Goal: Information Seeking & Learning: Find specific fact

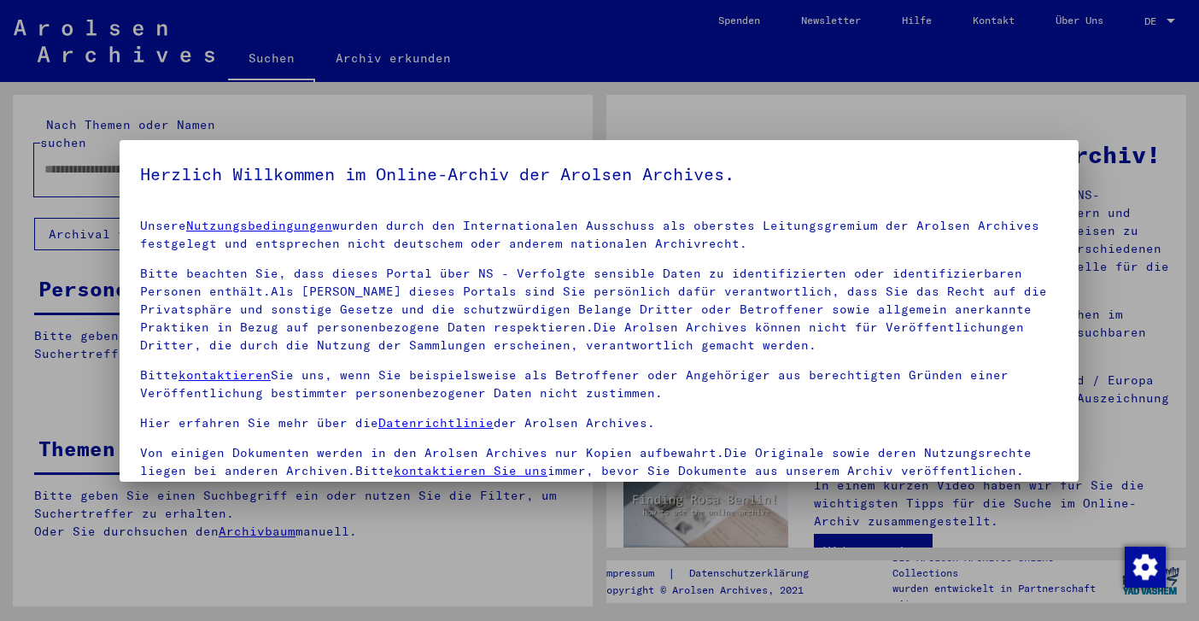
click at [134, 162] on mat-dialog-container "Herzlich Willkommen im Online-Archiv der Arolsen Archives. Unsere Nutzungsbedin…" at bounding box center [599, 311] width 959 height 342
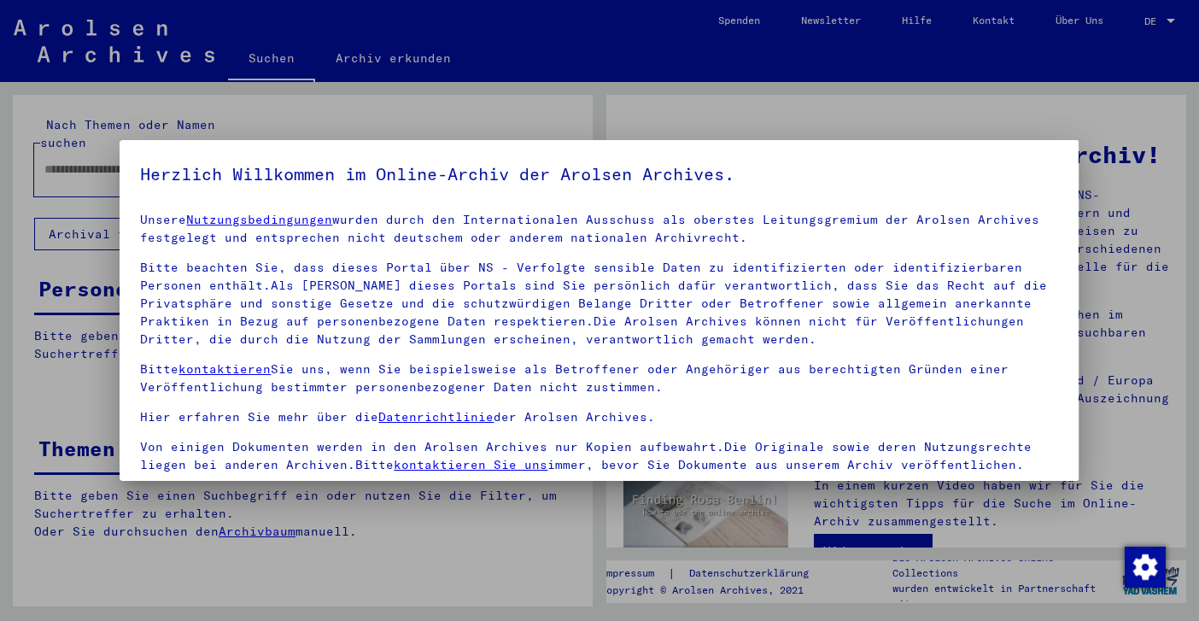
scroll to position [147, 0]
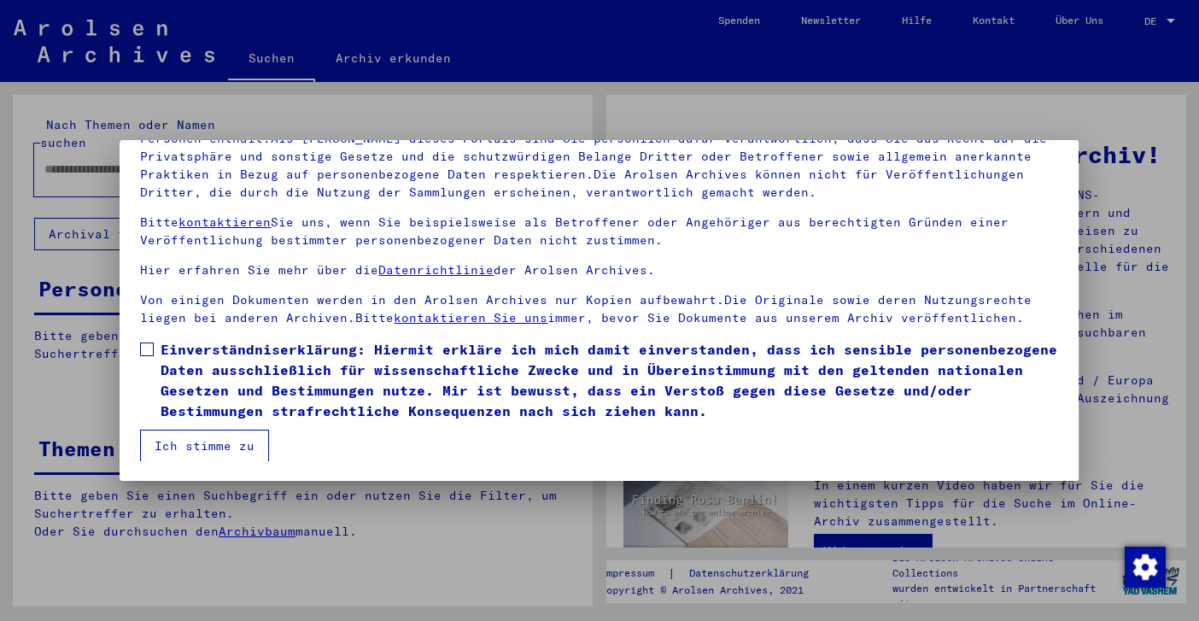
click at [176, 352] on span "Einverständniserklärung: Hiermit erkläre ich mich damit einverstanden, dass ich…" at bounding box center [610, 380] width 898 height 82
click at [173, 447] on button "Ich stimme zu" at bounding box center [204, 446] width 129 height 32
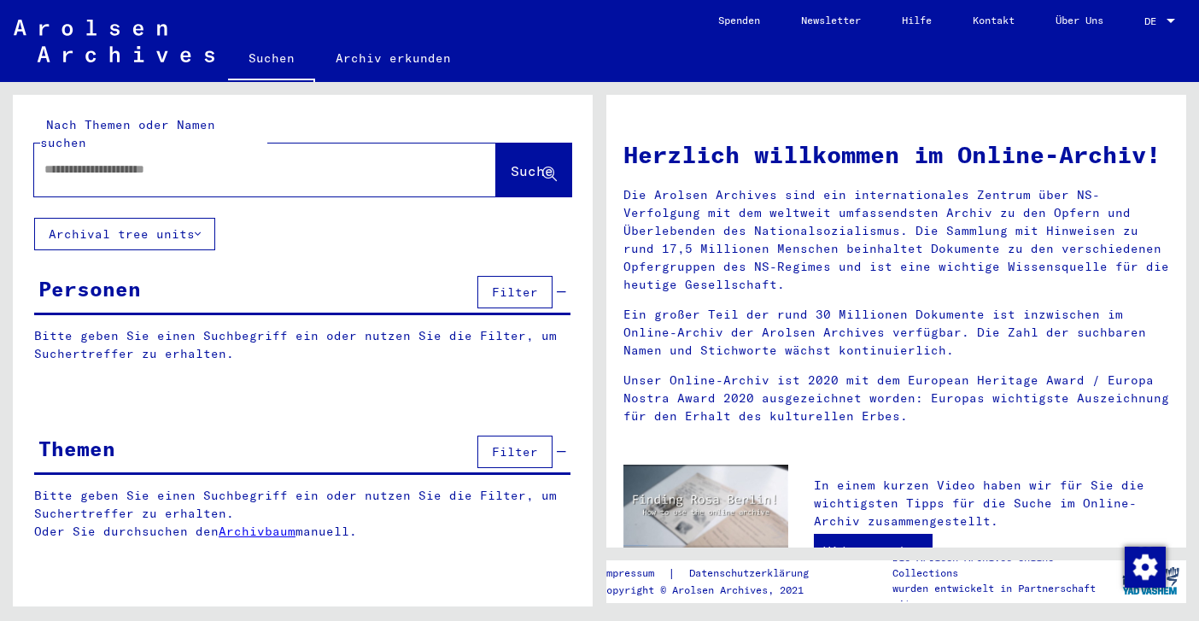
click at [246, 161] on input "text" at bounding box center [244, 170] width 401 height 18
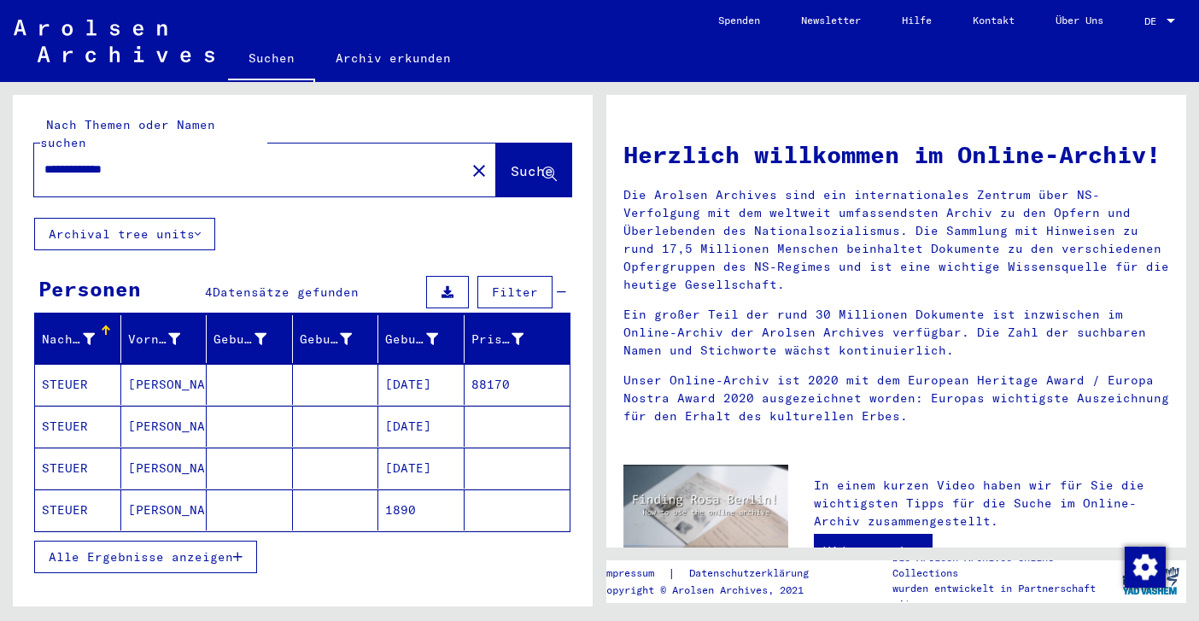
click at [171, 551] on button "Alle Ergebnisse anzeigen" at bounding box center [145, 557] width 223 height 32
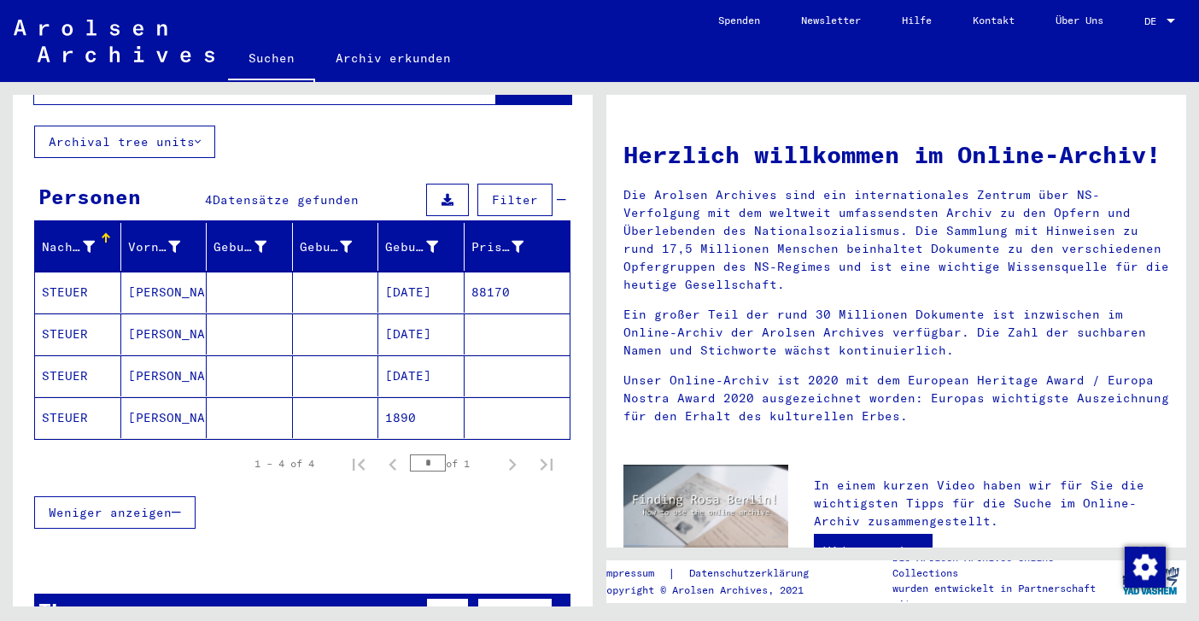
scroll to position [93, 0]
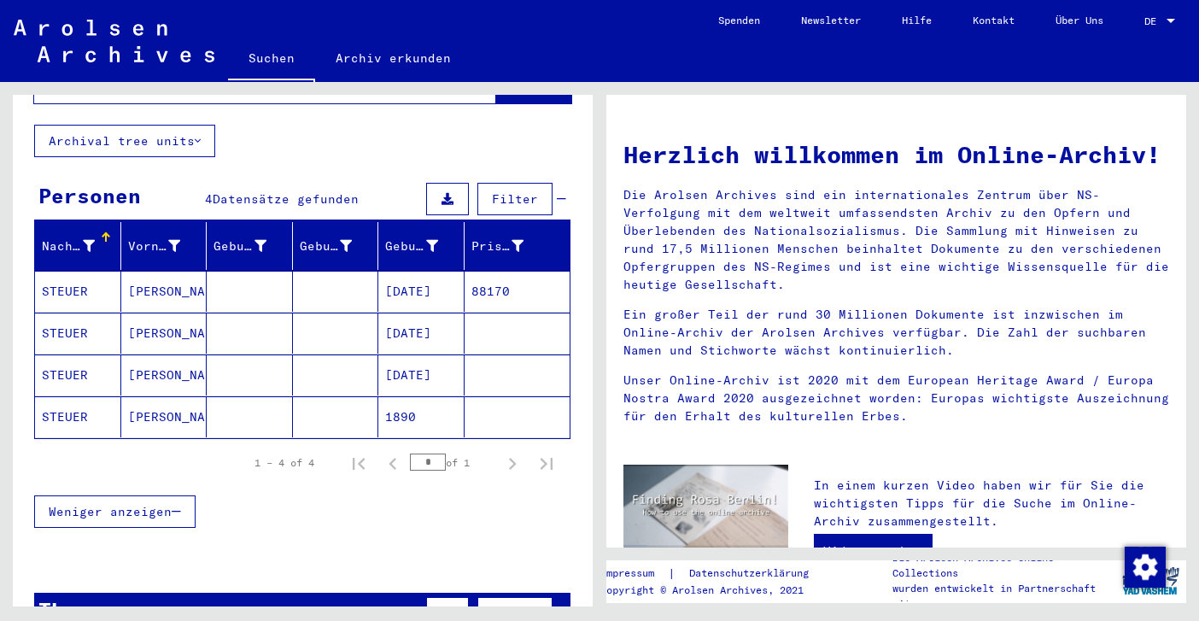
click at [258, 323] on mat-cell at bounding box center [250, 333] width 86 height 41
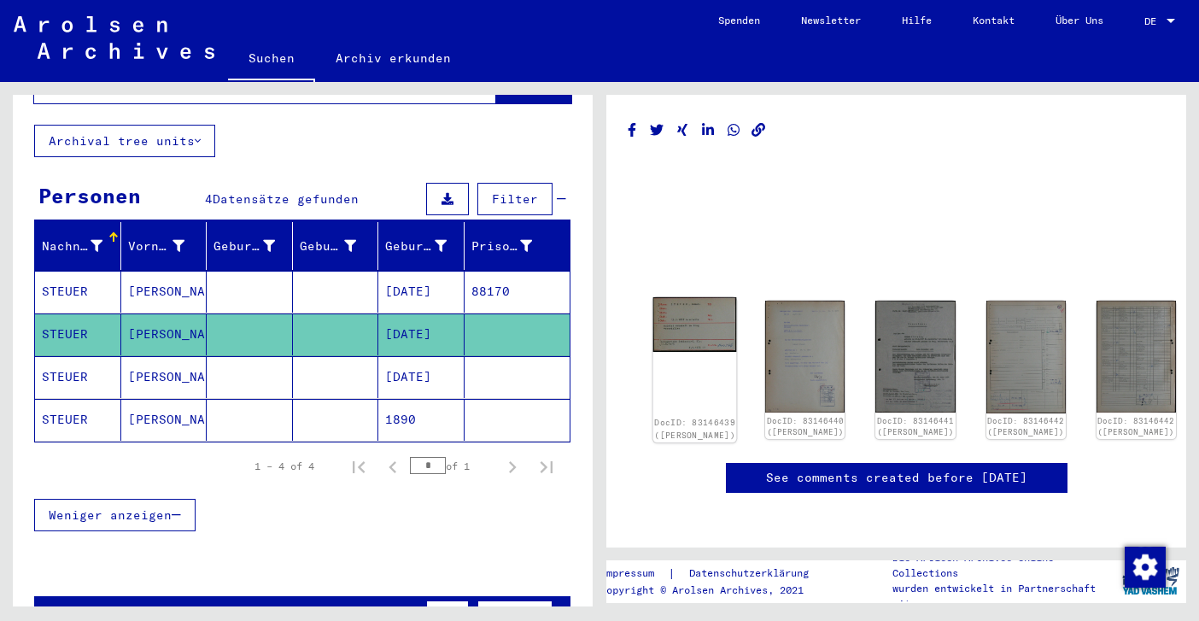
click at [707, 325] on img at bounding box center [695, 324] width 84 height 55
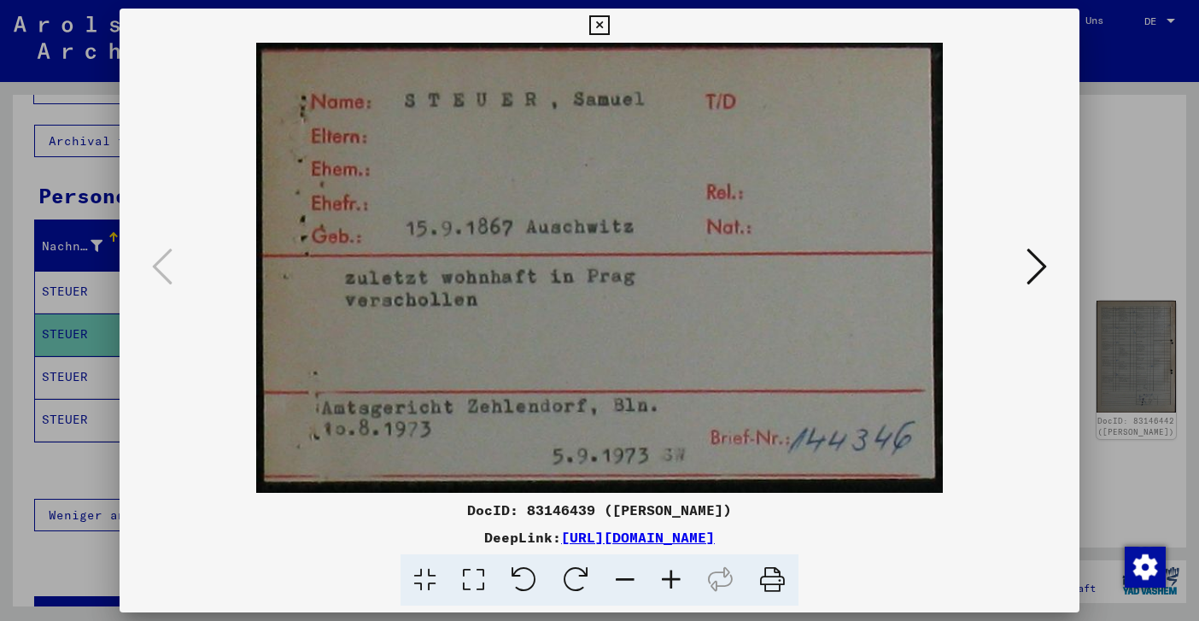
click at [1116, 197] on div at bounding box center [599, 310] width 1199 height 621
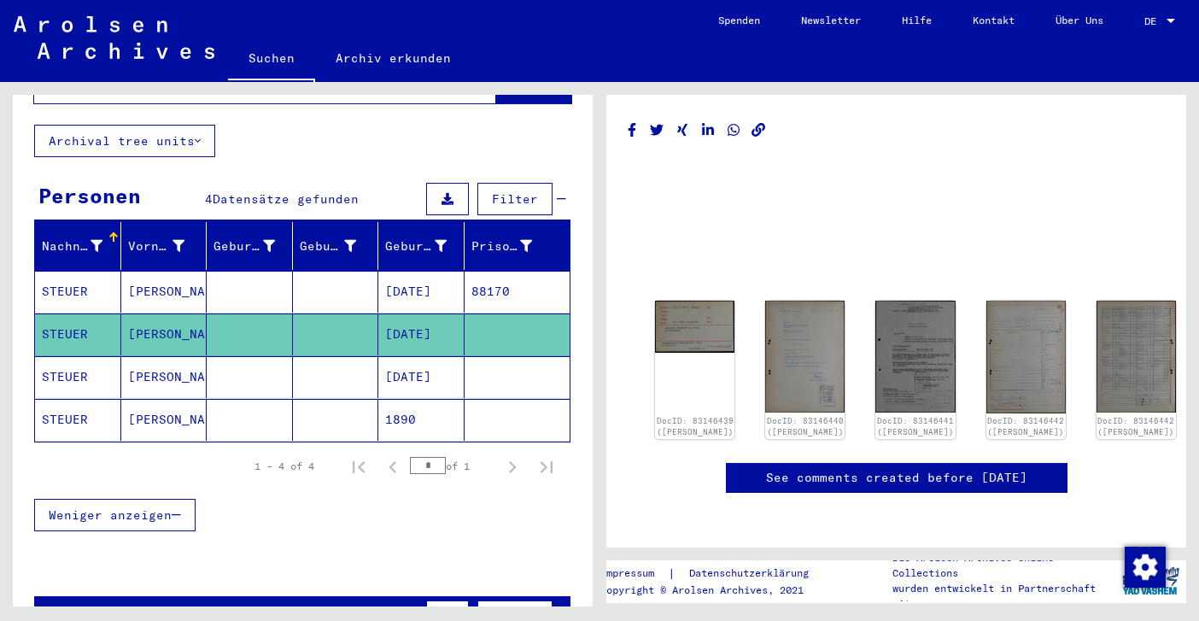
click at [239, 413] on mat-cell at bounding box center [250, 420] width 86 height 42
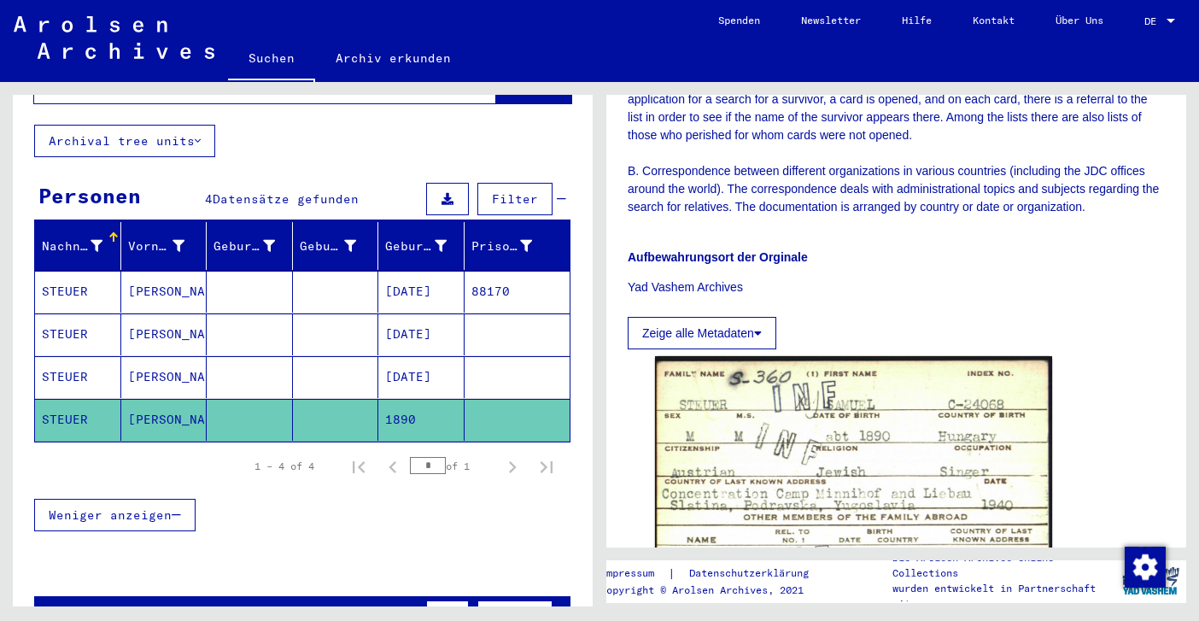
scroll to position [735, 0]
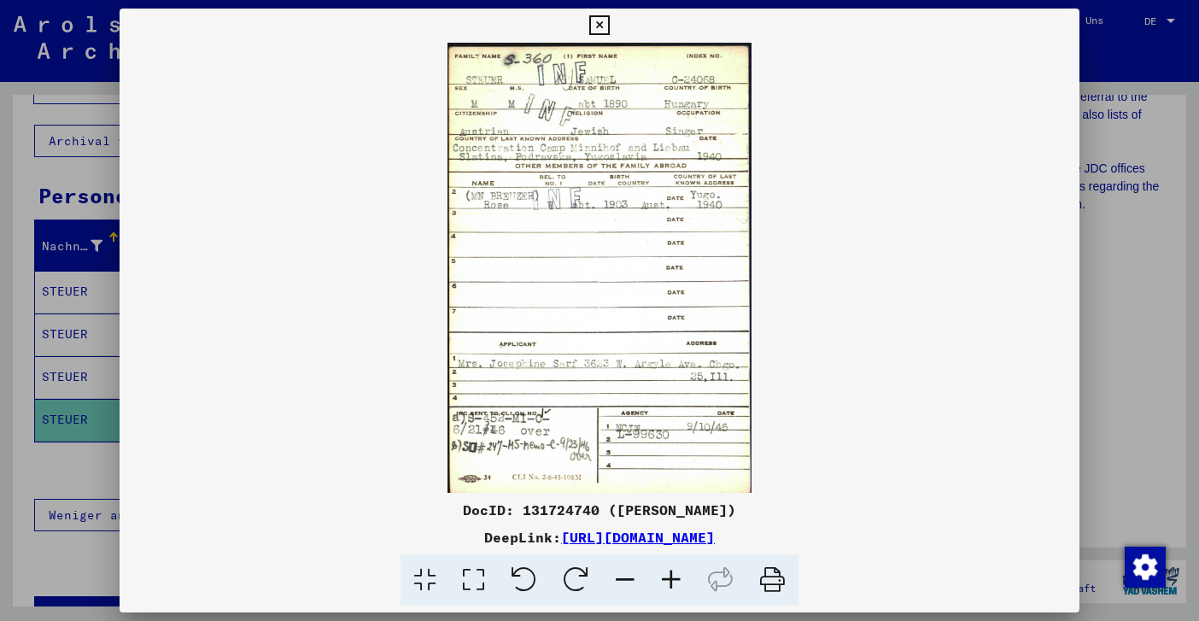
click at [770, 580] on icon at bounding box center [773, 580] width 52 height 52
click at [1145, 237] on div at bounding box center [599, 310] width 1199 height 621
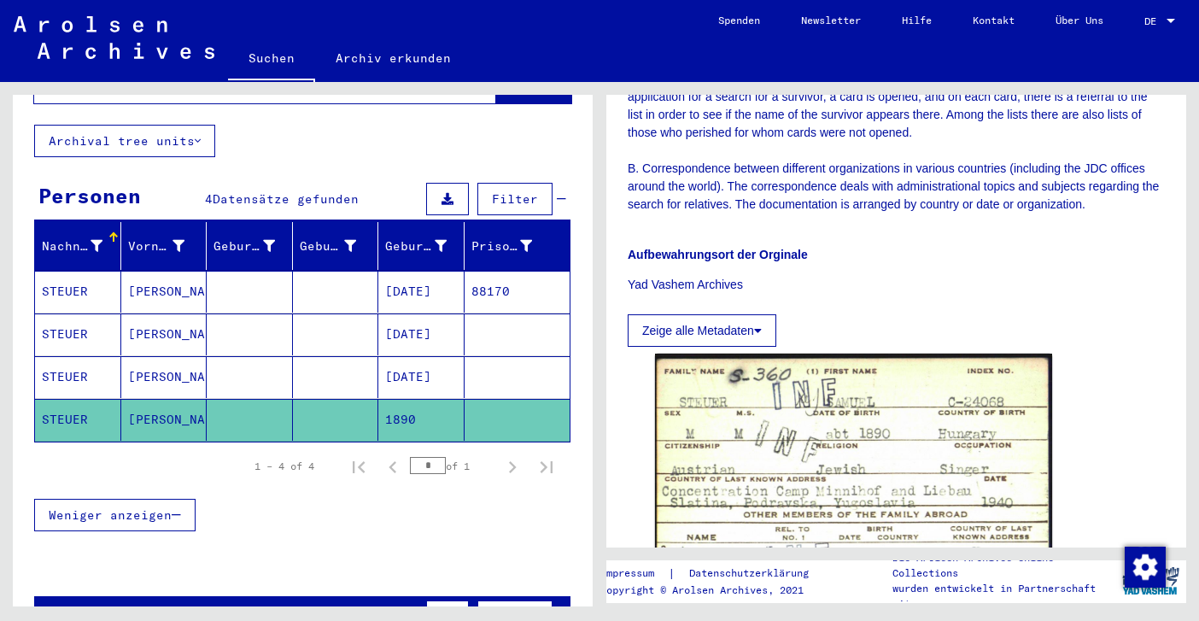
click at [564, 611] on icon at bounding box center [561, 617] width 9 height 12
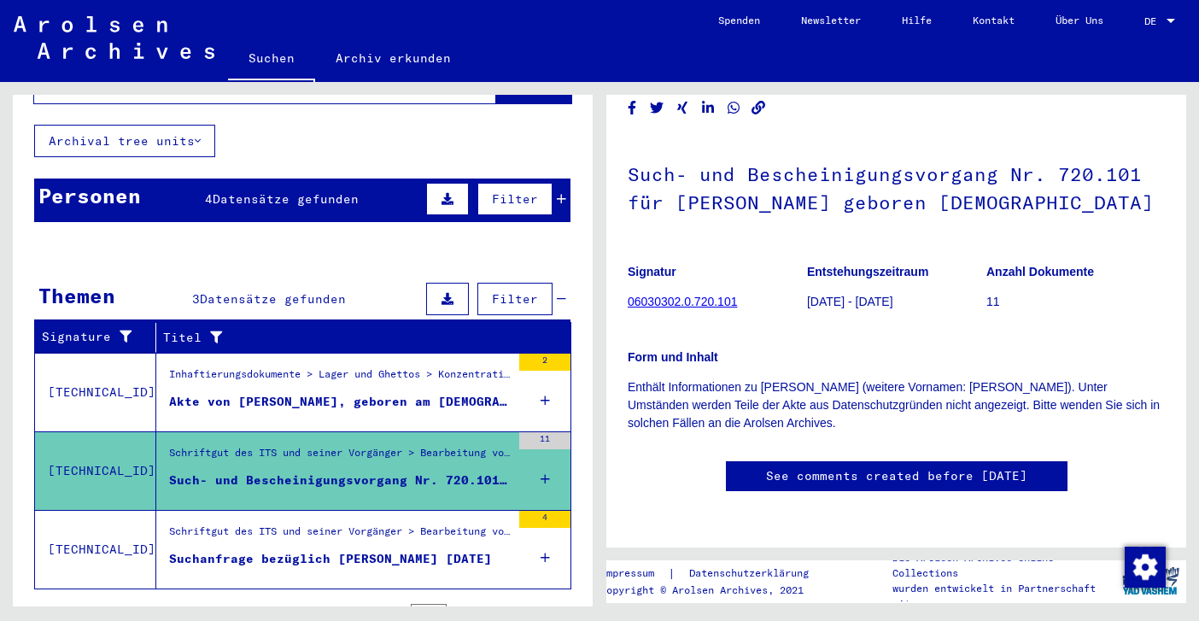
click at [356, 524] on mat-grid-list "Schriftgut des ITS und seiner Vorgänger > Bearbeitung von Anfragen > Fallbezoge…" at bounding box center [340, 550] width 342 height 52
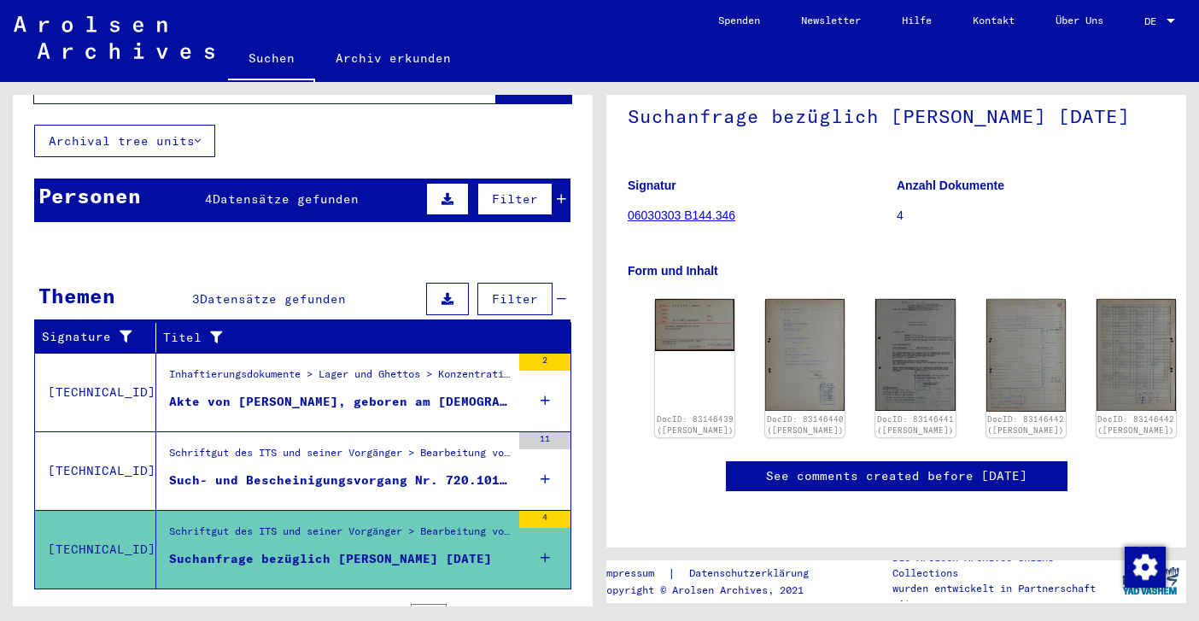
drag, startPoint x: 89, startPoint y: 151, endPoint x: 26, endPoint y: 153, distance: 63.2
click at [26, 125] on div "**********" at bounding box center [303, 63] width 580 height 123
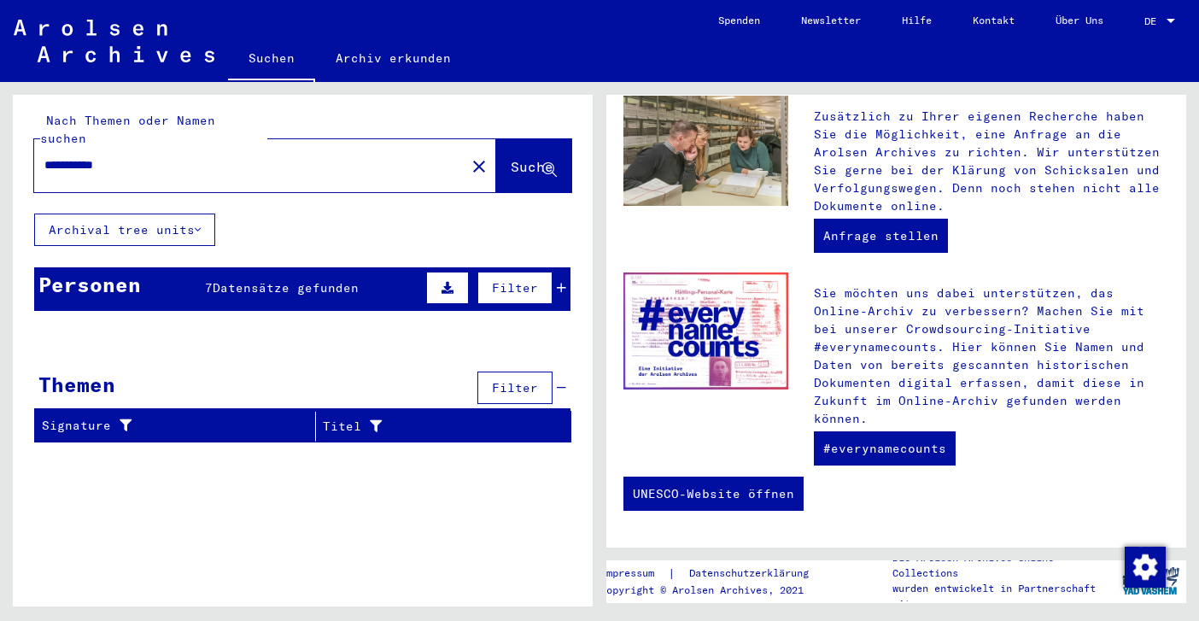
click at [560, 282] on icon at bounding box center [561, 288] width 9 height 12
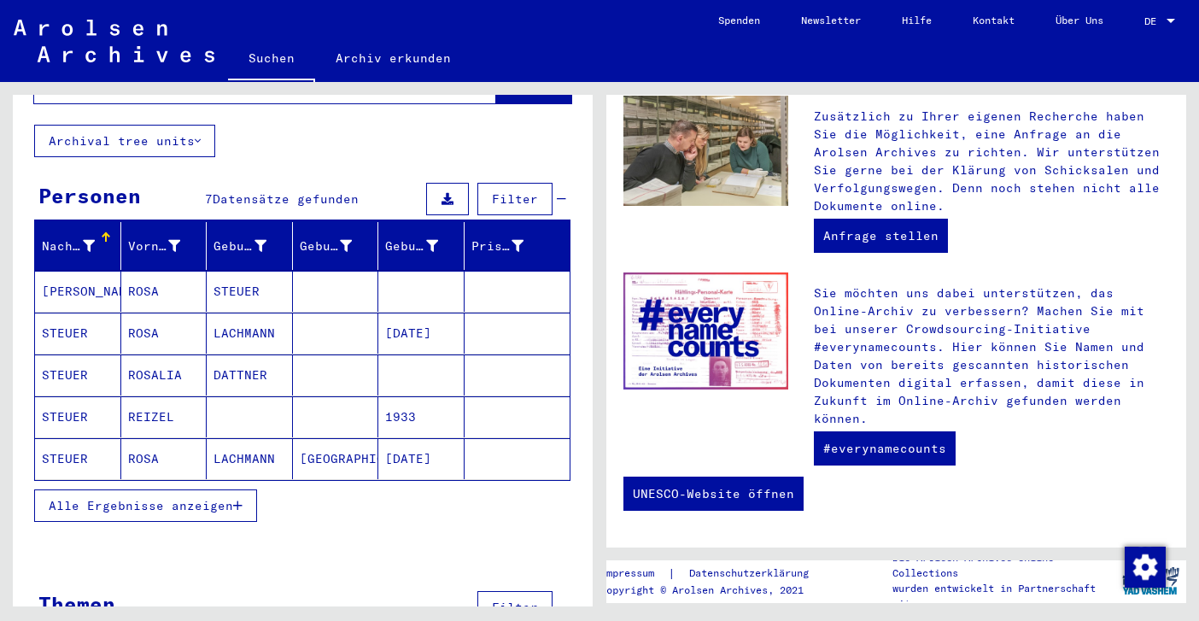
click at [506, 312] on mat-cell at bounding box center [518, 291] width 106 height 41
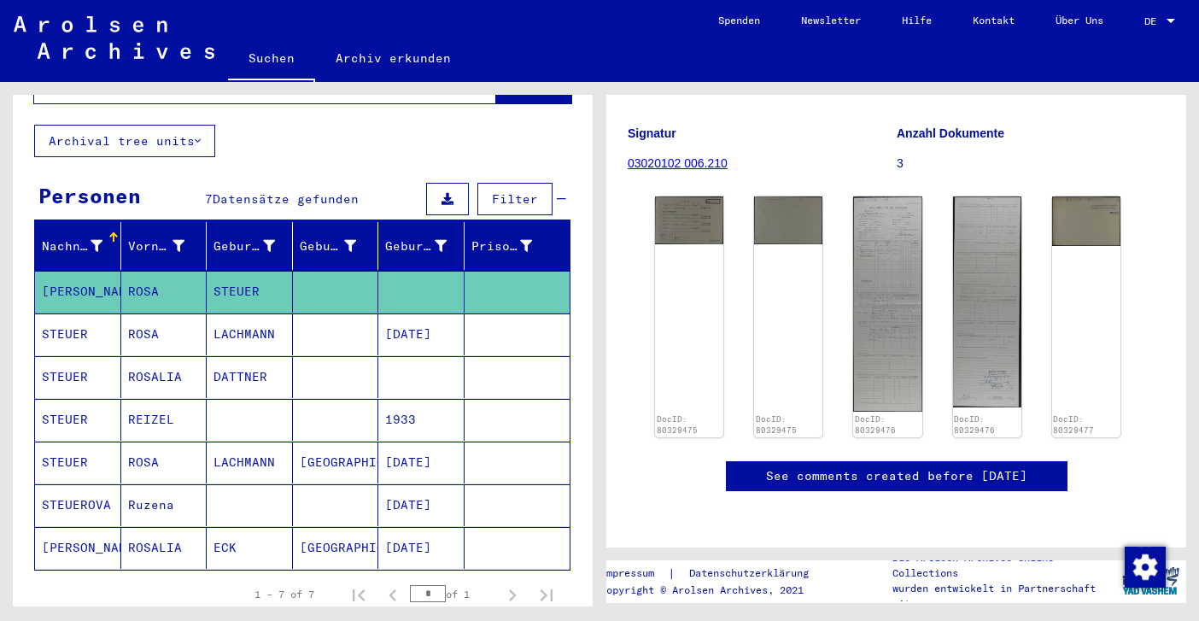
drag, startPoint x: 49, startPoint y: 154, endPoint x: 21, endPoint y: 153, distance: 28.2
click at [21, 125] on div "**********" at bounding box center [303, 63] width 580 height 123
type input "**********"
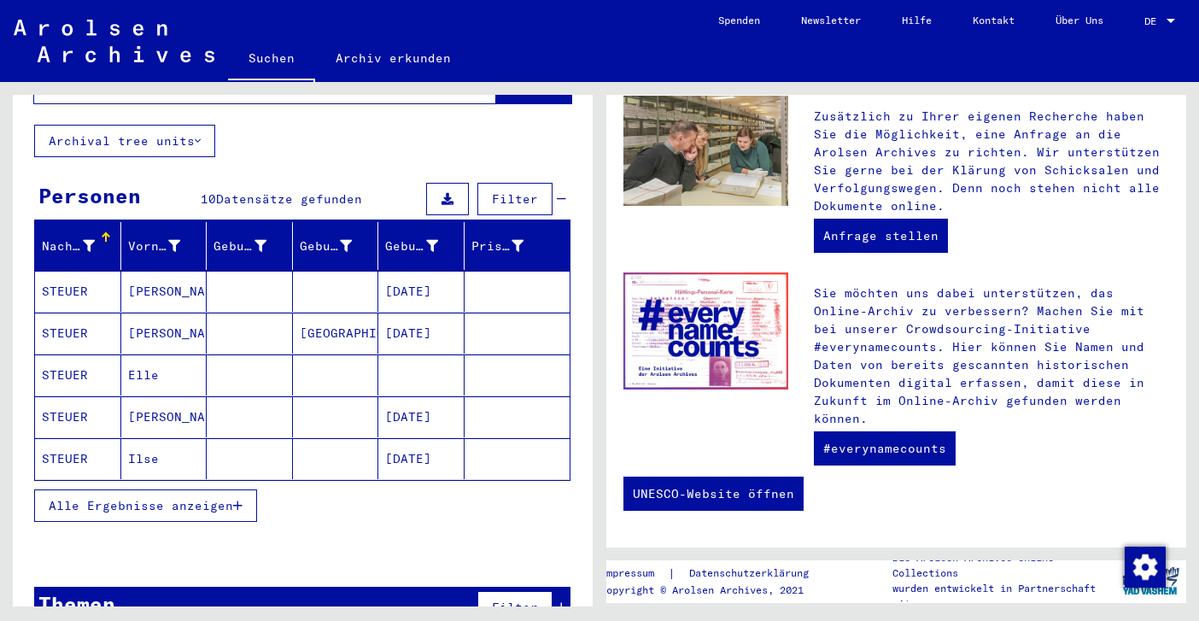
click at [144, 513] on span "Alle Ergebnisse anzeigen" at bounding box center [141, 505] width 185 height 15
